Goal: Find specific page/section: Find specific page/section

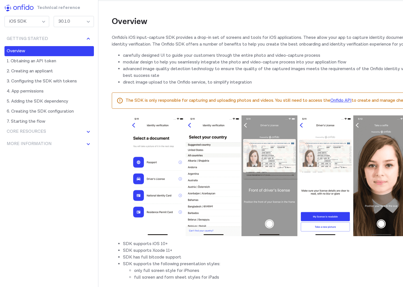
scroll to position [72, 0]
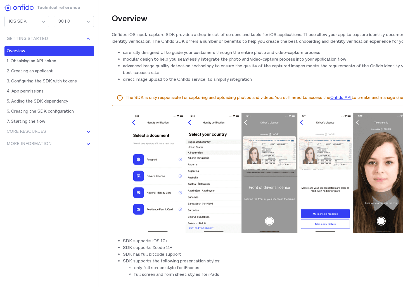
click at [142, 177] on img at bounding box center [298, 173] width 336 height 121
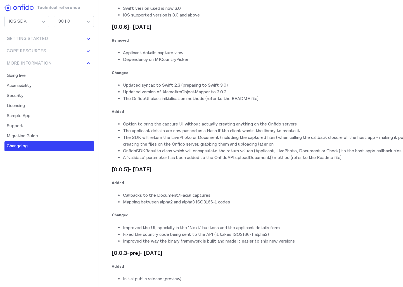
scroll to position [23089, 0]
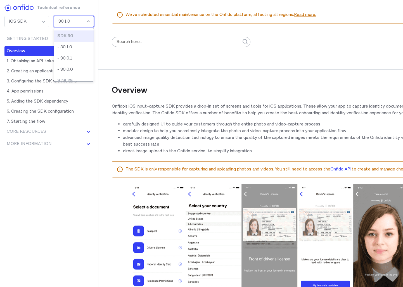
click at [79, 20] on div "30.1.0" at bounding box center [74, 21] width 40 height 11
click at [74, 46] on li "- 30.1.0" at bounding box center [74, 47] width 40 height 11
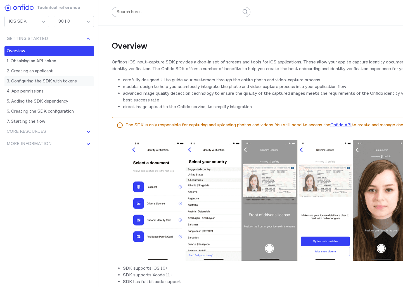
scroll to position [49, 0]
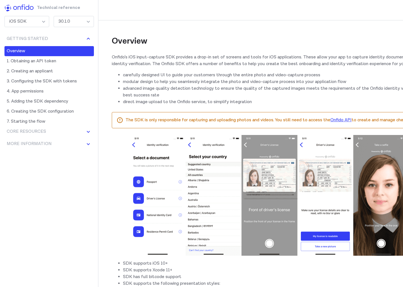
click at [77, 20] on div "30.1.0" at bounding box center [74, 21] width 40 height 11
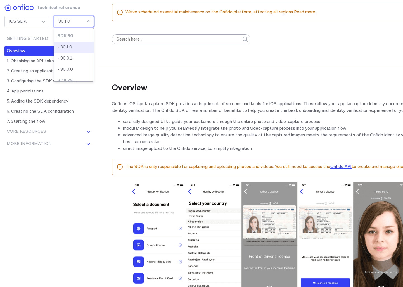
scroll to position [2, 0]
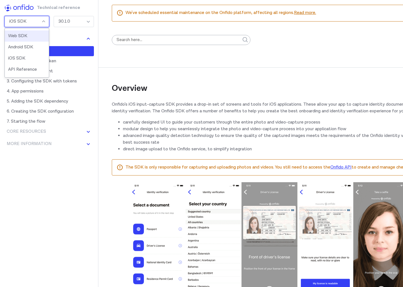
click at [36, 17] on div "iOS SDK" at bounding box center [26, 21] width 45 height 11
click at [28, 56] on li "iOS SDK" at bounding box center [27, 58] width 44 height 11
